Goal: Information Seeking & Learning: Find specific fact

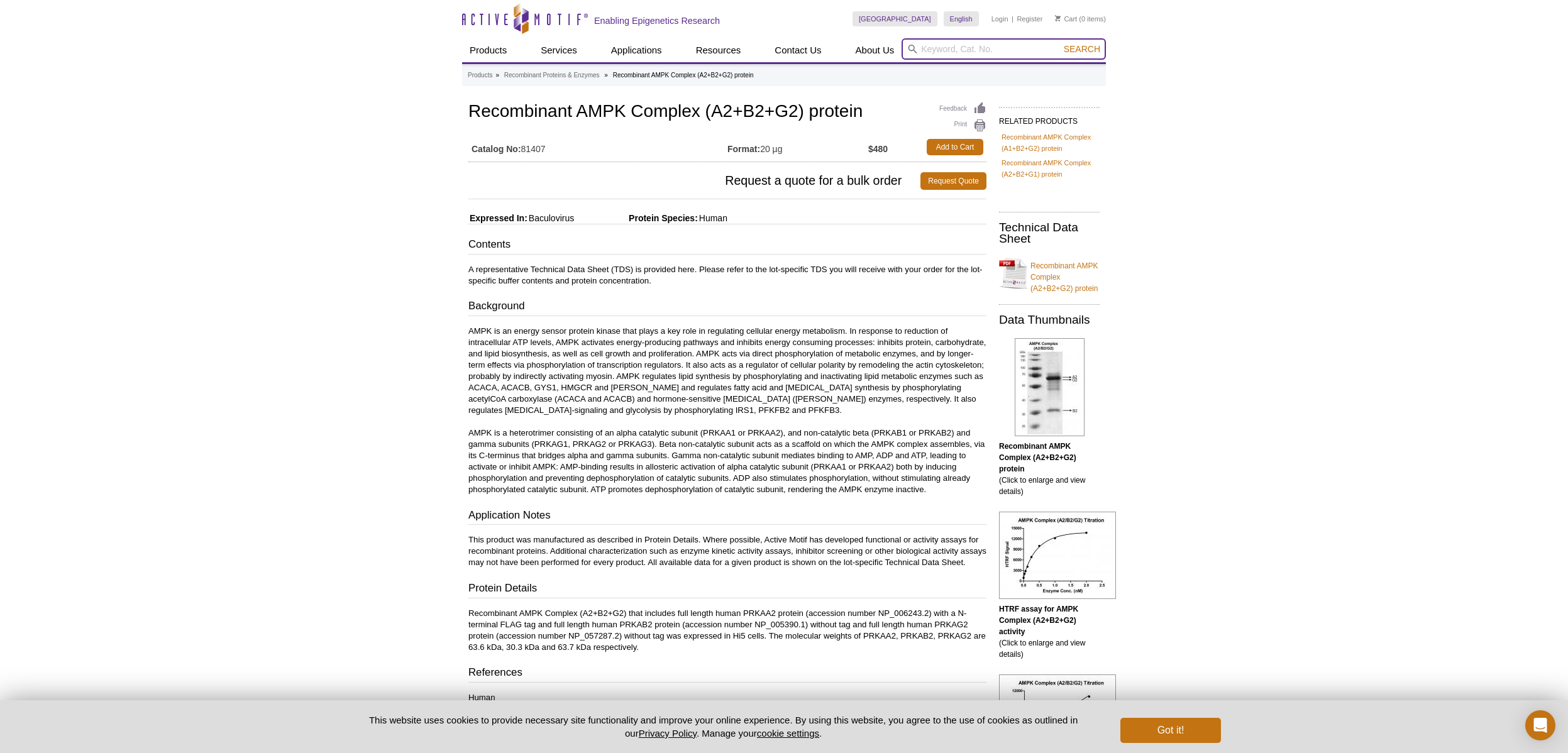
click at [933, 54] on input "search" at bounding box center [1004, 48] width 204 height 21
type input "A1B1G1"
click at [1060, 44] on button "Search" at bounding box center [1082, 49] width 44 height 11
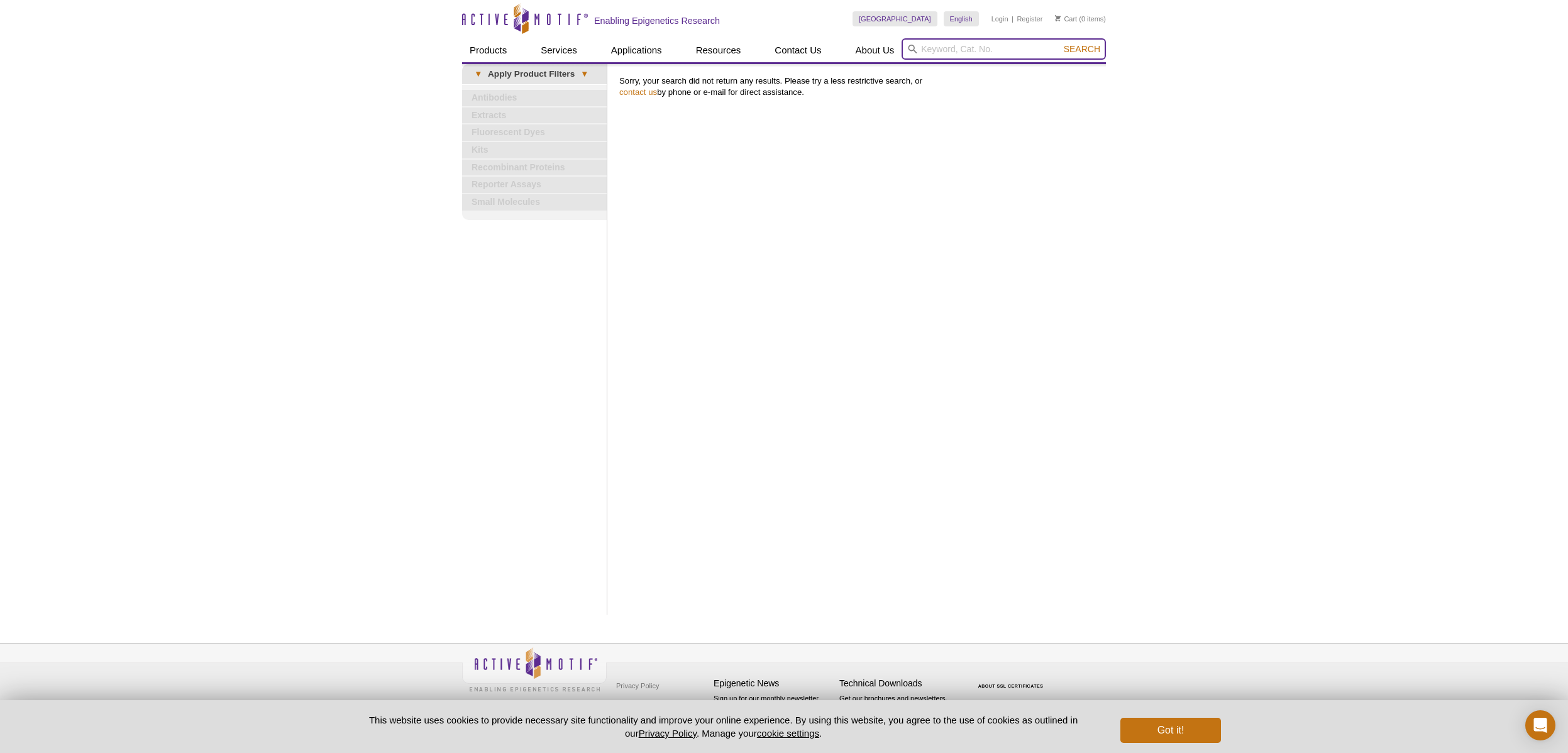
click at [936, 46] on input "search" at bounding box center [1004, 48] width 204 height 21
drag, startPoint x: 0, startPoint y: 0, endPoint x: 948, endPoint y: 53, distance: 949.5
click at [948, 53] on input "search" at bounding box center [1004, 48] width 204 height 21
type input "AMPK"
click at [1060, 44] on button "Search" at bounding box center [1082, 49] width 44 height 11
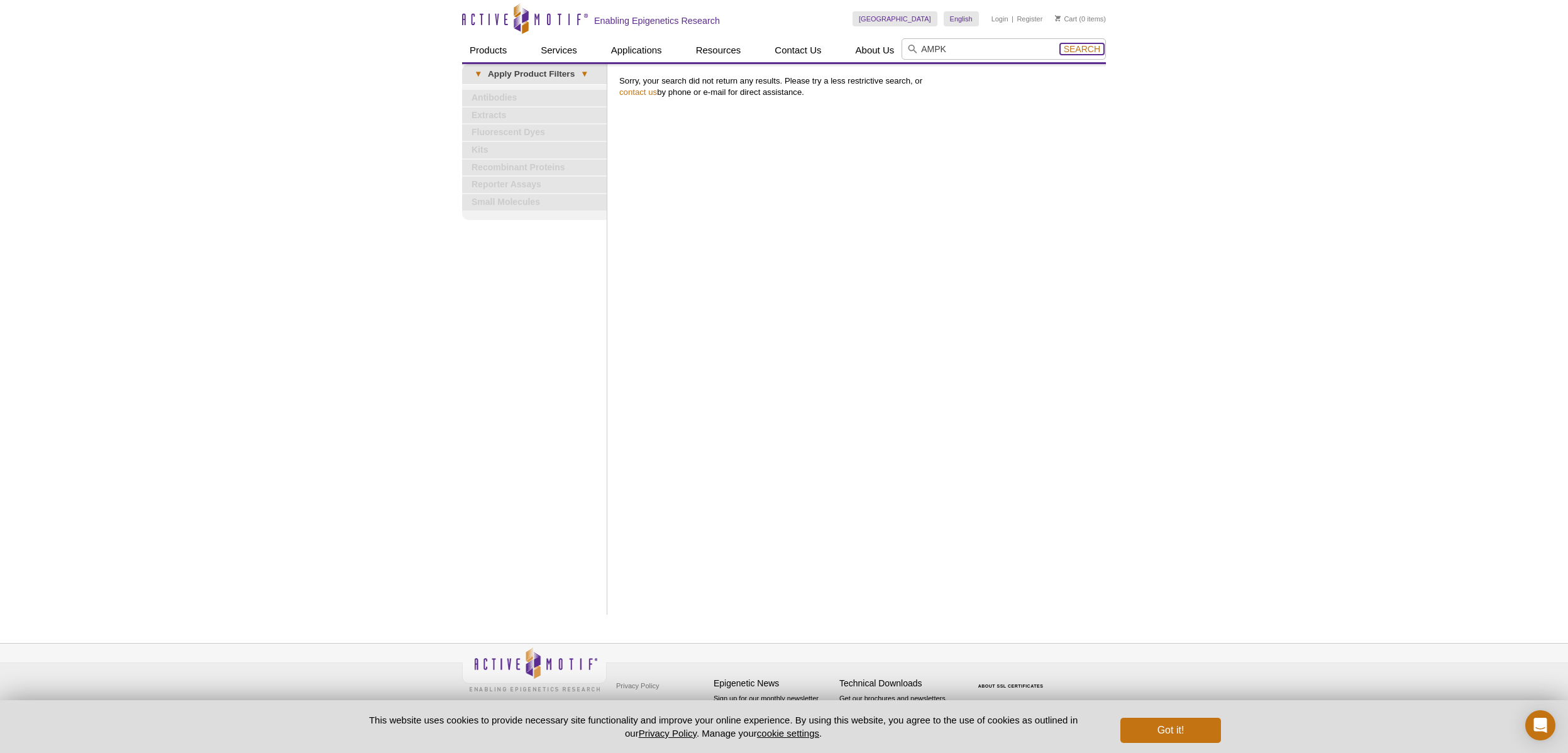
click at [1092, 46] on span "Search" at bounding box center [1082, 48] width 36 height 10
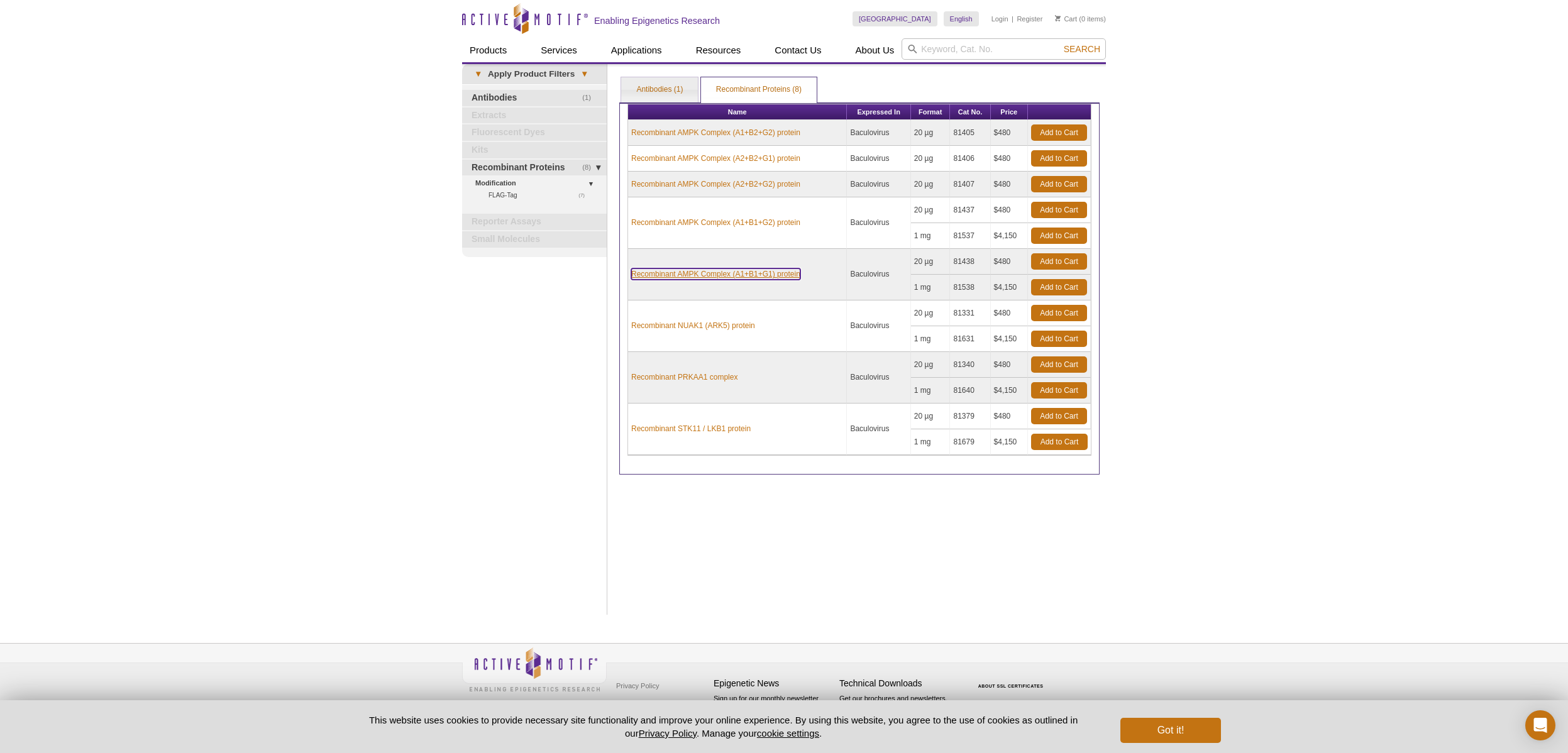
click at [713, 276] on link "Recombinant AMPK Complex (A1+B1+G1) protein" at bounding box center [717, 274] width 170 height 11
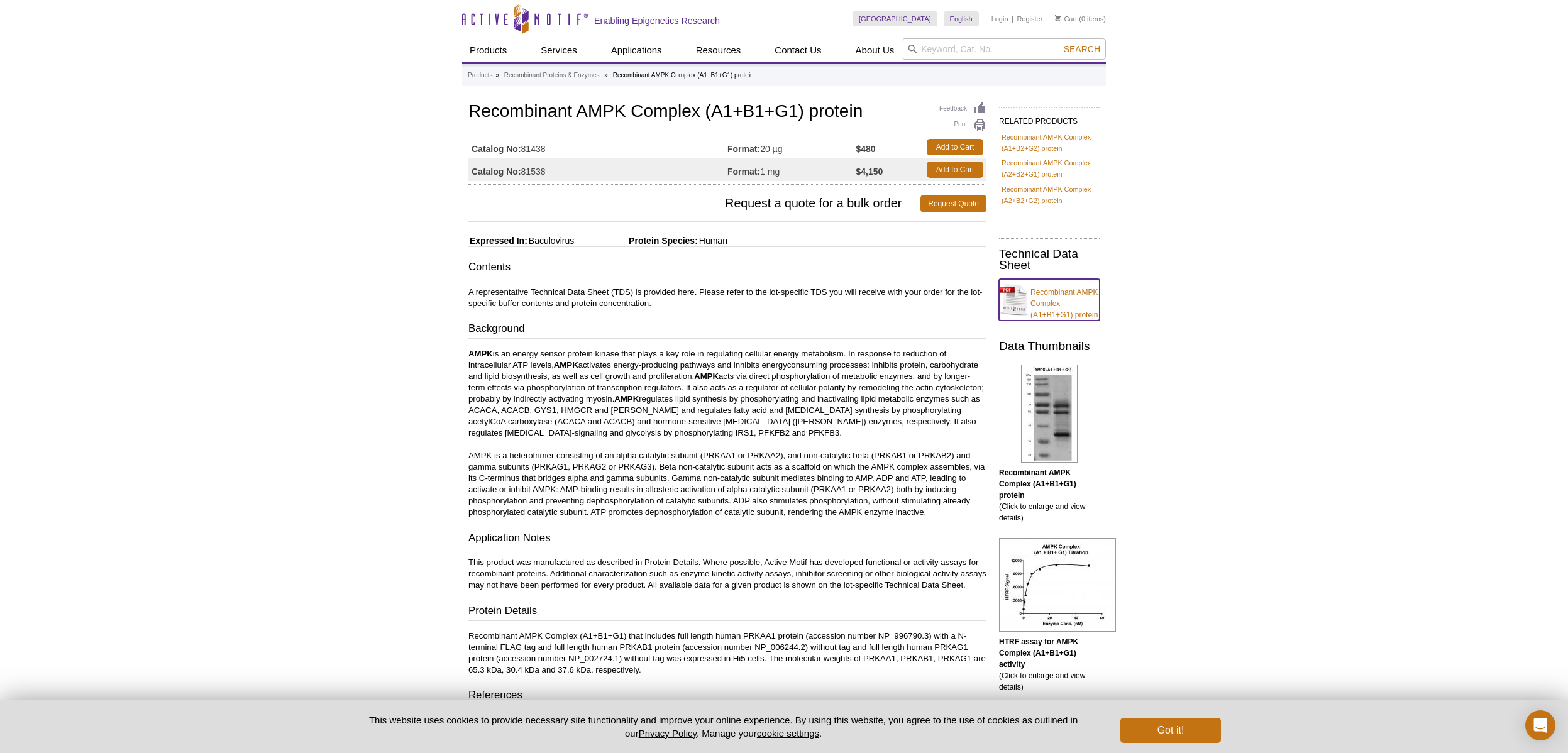
click at [1045, 292] on link "Recombinant AMPK Complex (A1+B1+G1) protein" at bounding box center [1049, 300] width 100 height 42
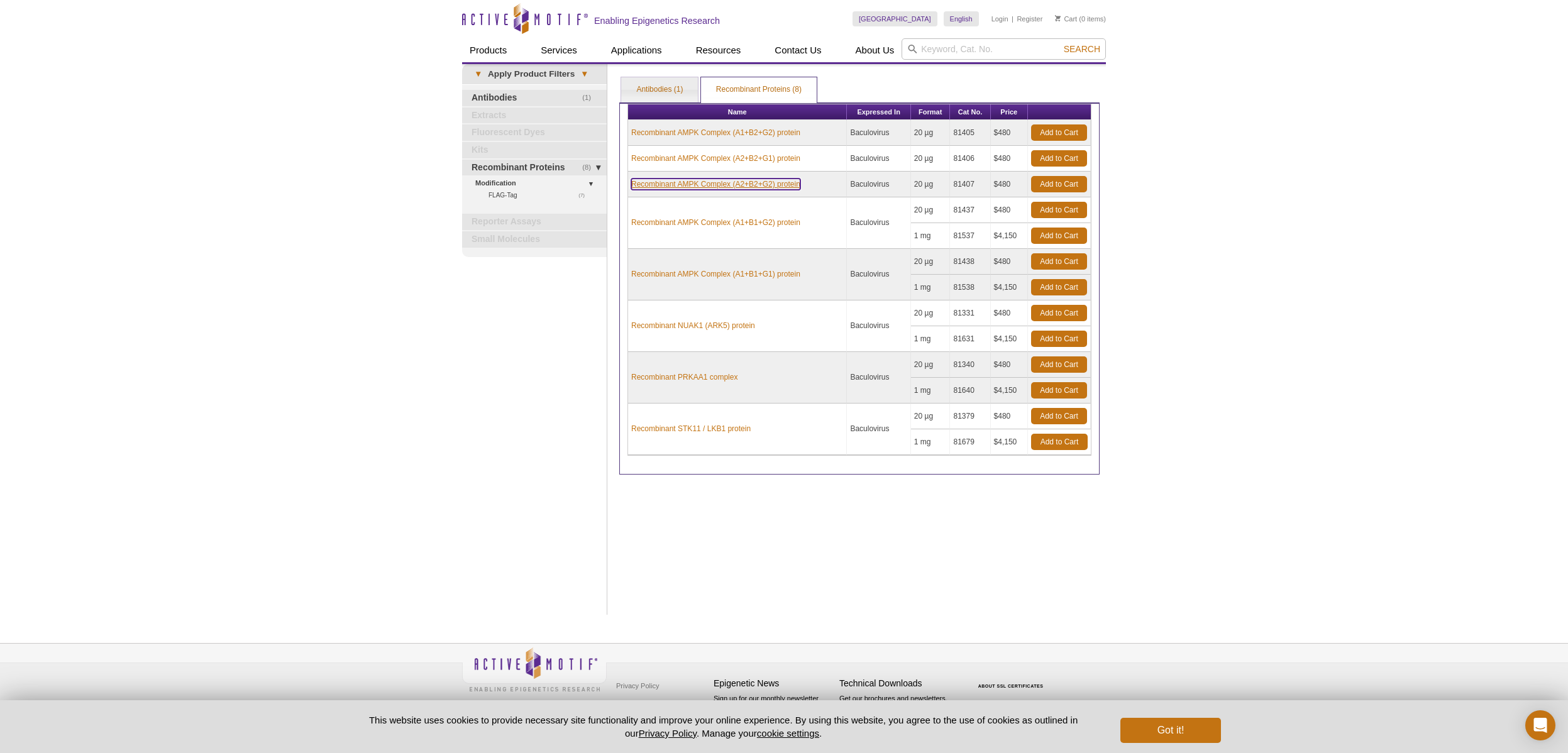
click at [719, 181] on link "Recombinant AMPK Complex (A2+B2+G2) protein" at bounding box center [717, 184] width 170 height 11
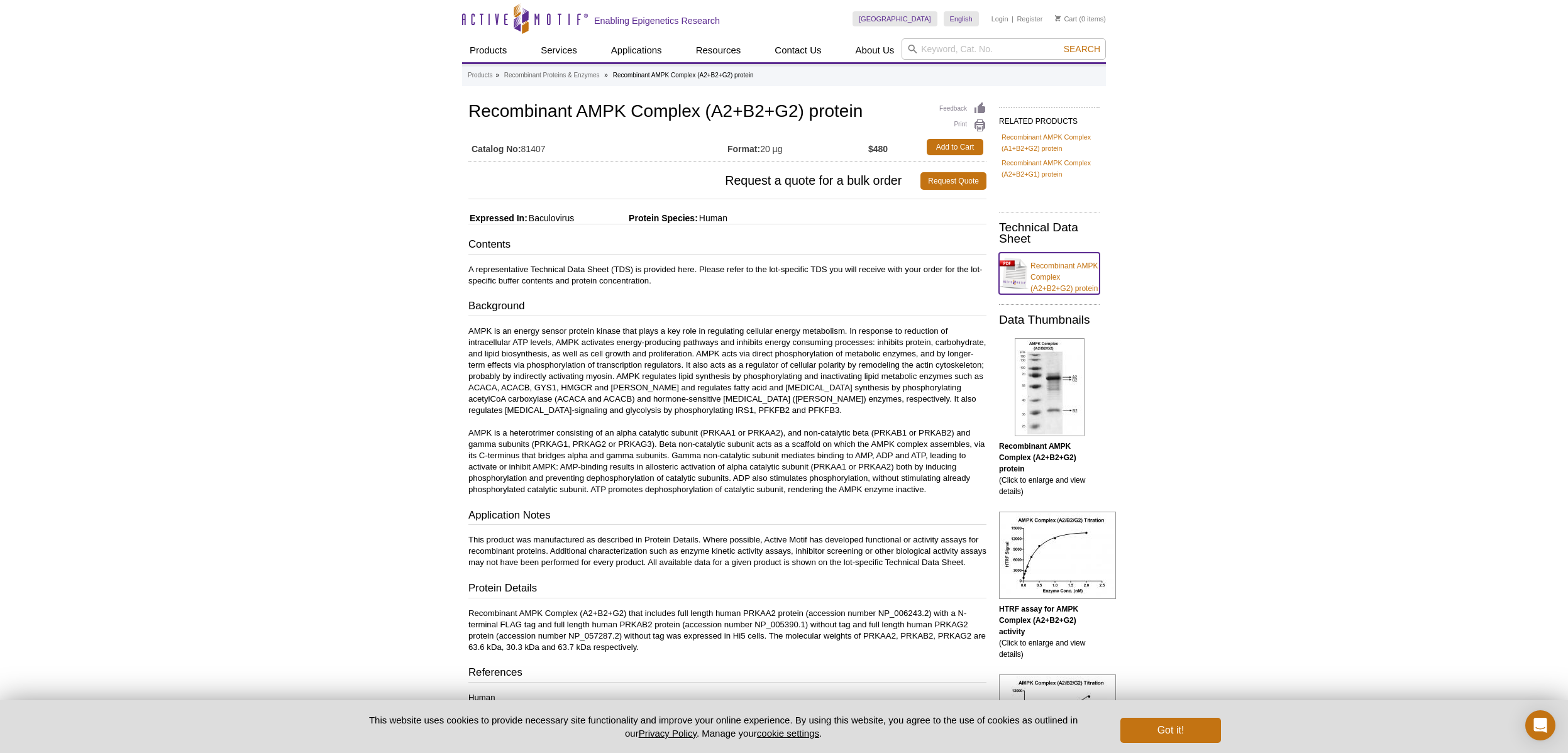
click at [1050, 278] on link "Recombinant AMPK Complex (A2+B2+G2) protein" at bounding box center [1049, 273] width 100 height 42
